Goal: Task Accomplishment & Management: Manage account settings

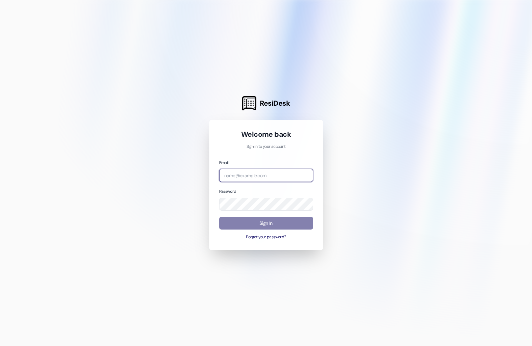
click at [260, 179] on input "email" at bounding box center [266, 175] width 94 height 13
type input "harleyc@imsdevelopment.net"
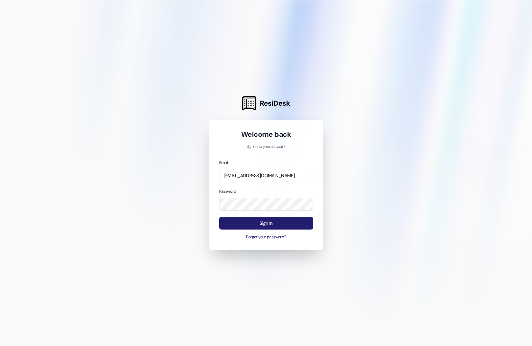
click at [271, 219] on button "Sign In" at bounding box center [266, 223] width 94 height 13
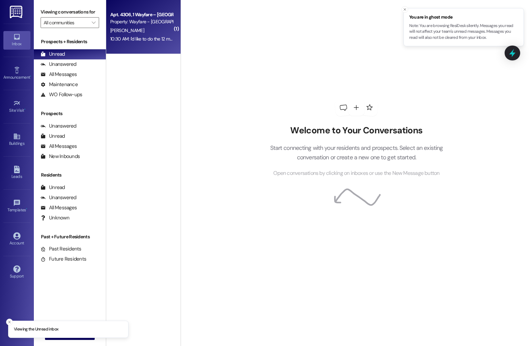
click at [140, 21] on div "Property: Wayfare - [GEOGRAPHIC_DATA]" at bounding box center [141, 21] width 63 height 7
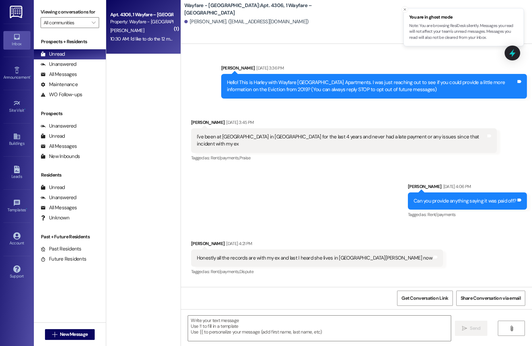
scroll to position [7576, 0]
